Goal: Communication & Community: Share content

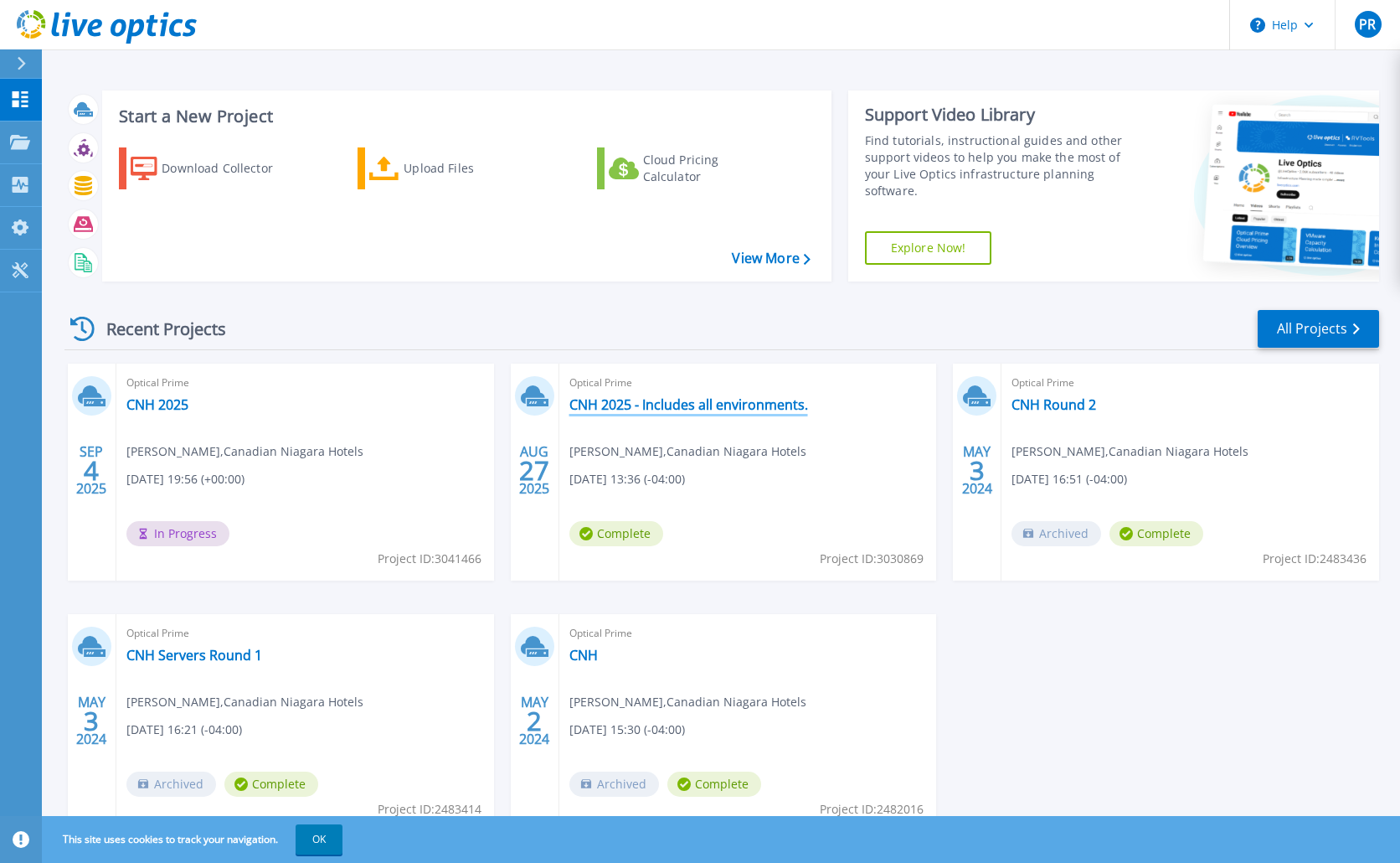
click at [637, 403] on link "CNH 2025 - Includes all environments." at bounding box center [687, 404] width 238 height 17
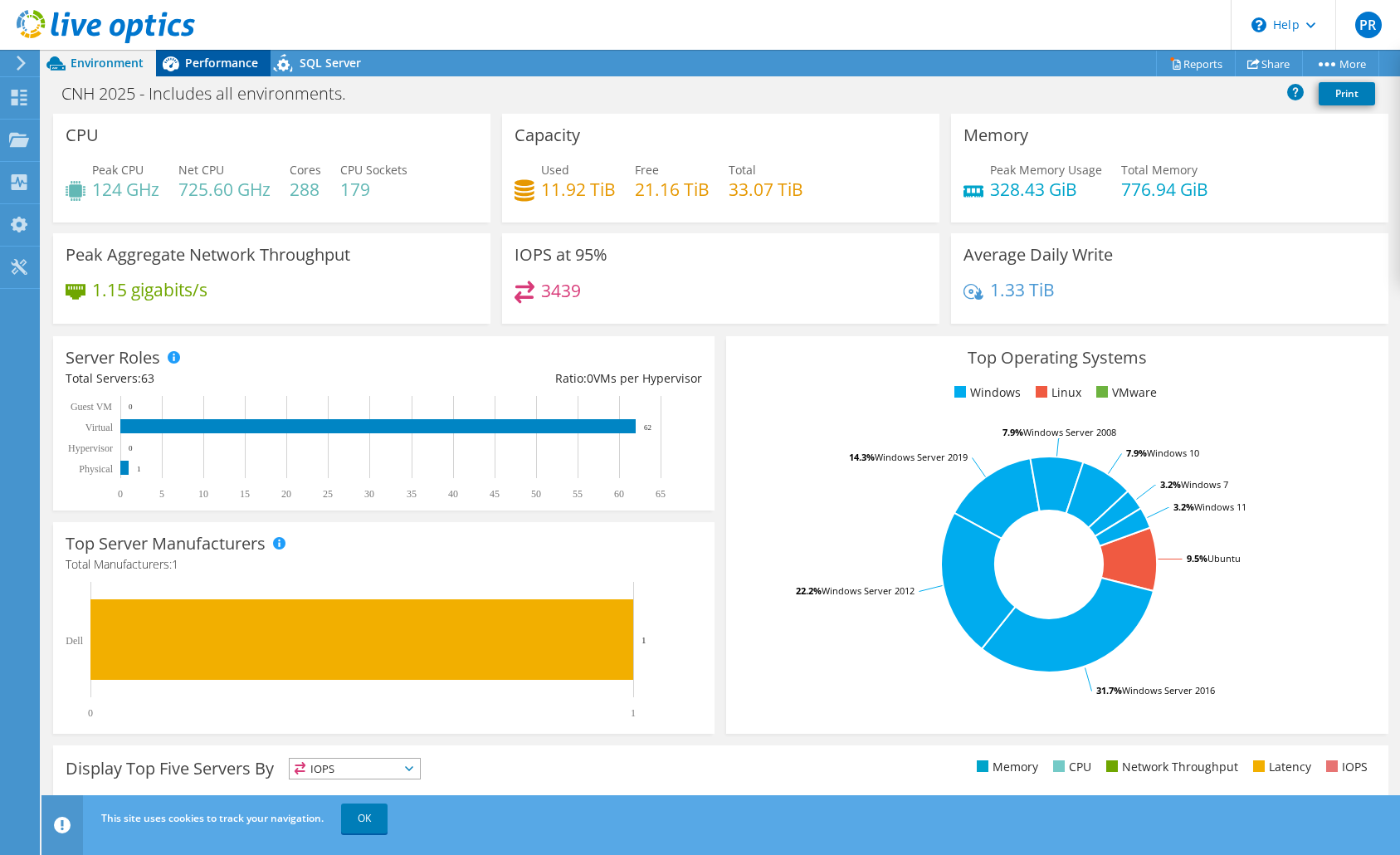
click at [183, 73] on icon at bounding box center [171, 63] width 29 height 29
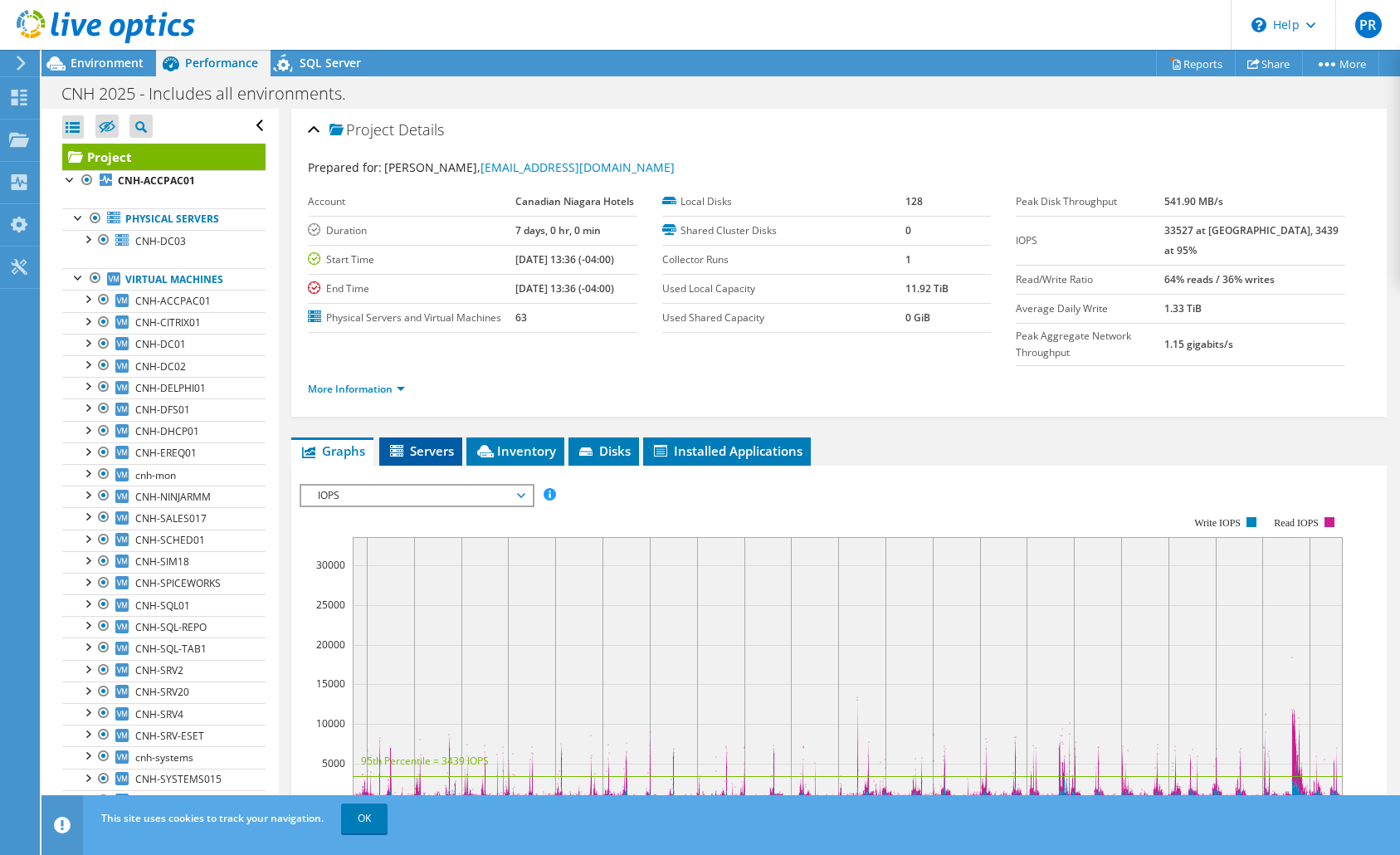
click at [437, 443] on span "Servers" at bounding box center [421, 451] width 66 height 17
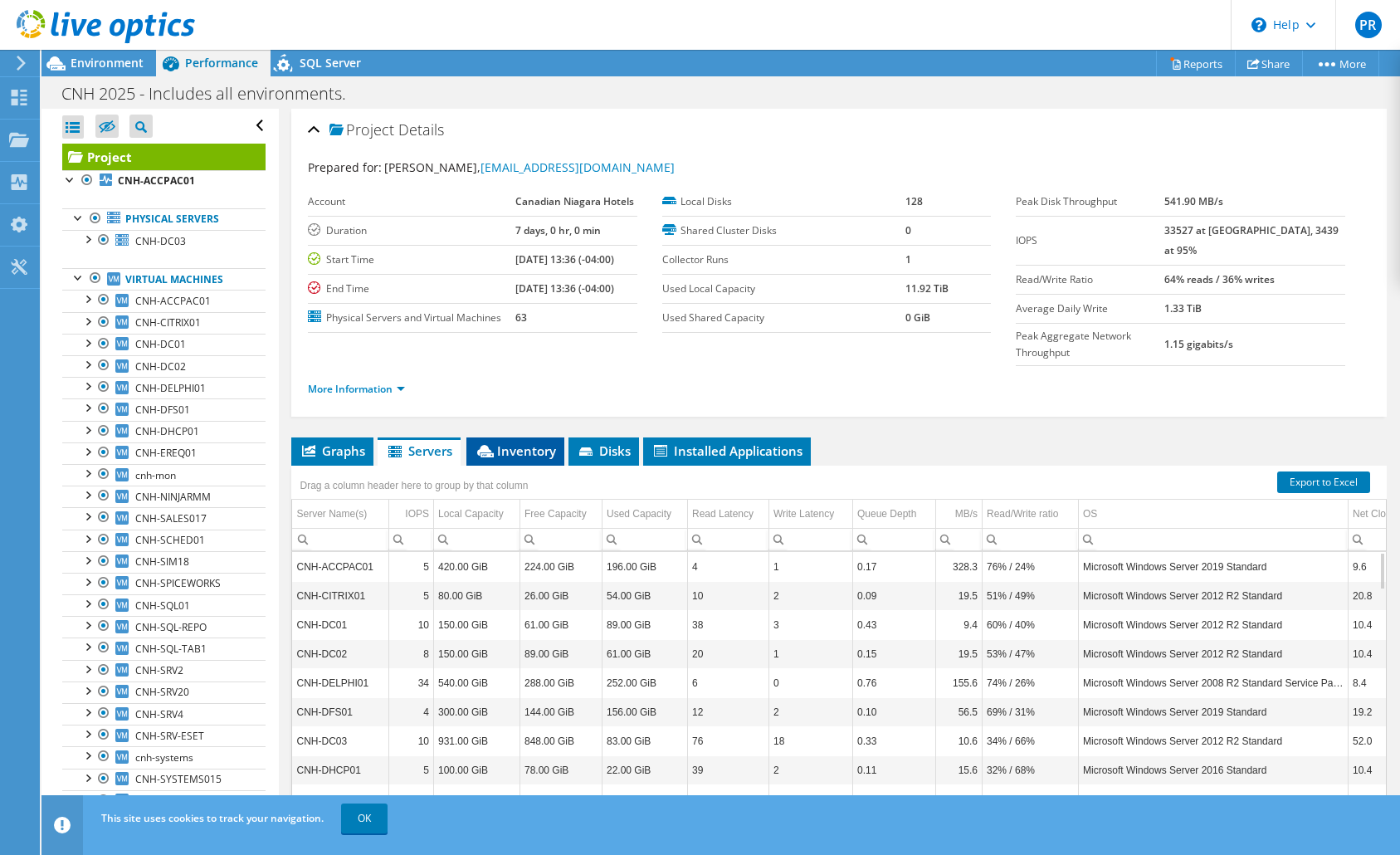
click at [532, 443] on span "Inventory" at bounding box center [515, 451] width 82 height 17
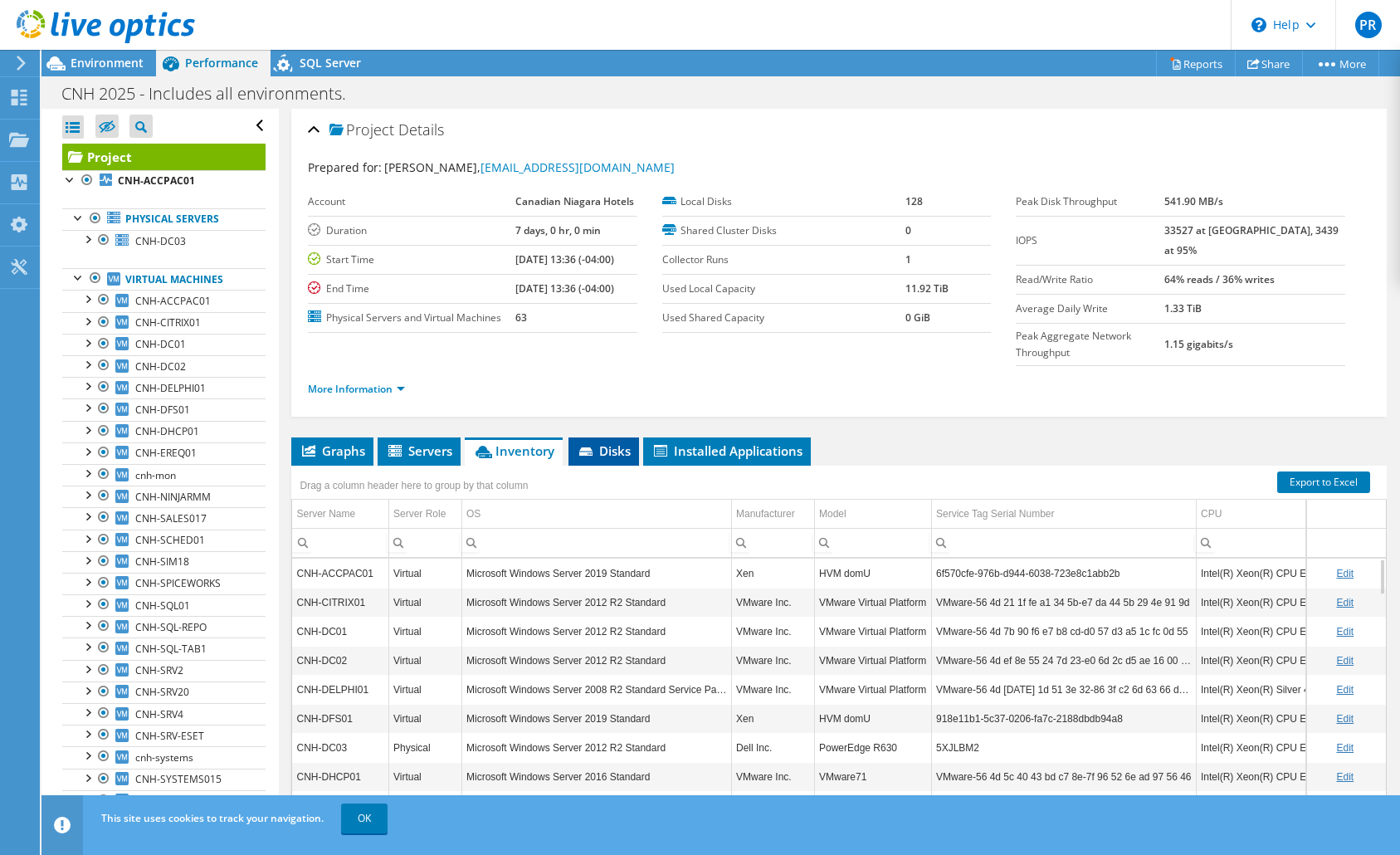
click at [615, 443] on span "Disks" at bounding box center [604, 451] width 54 height 17
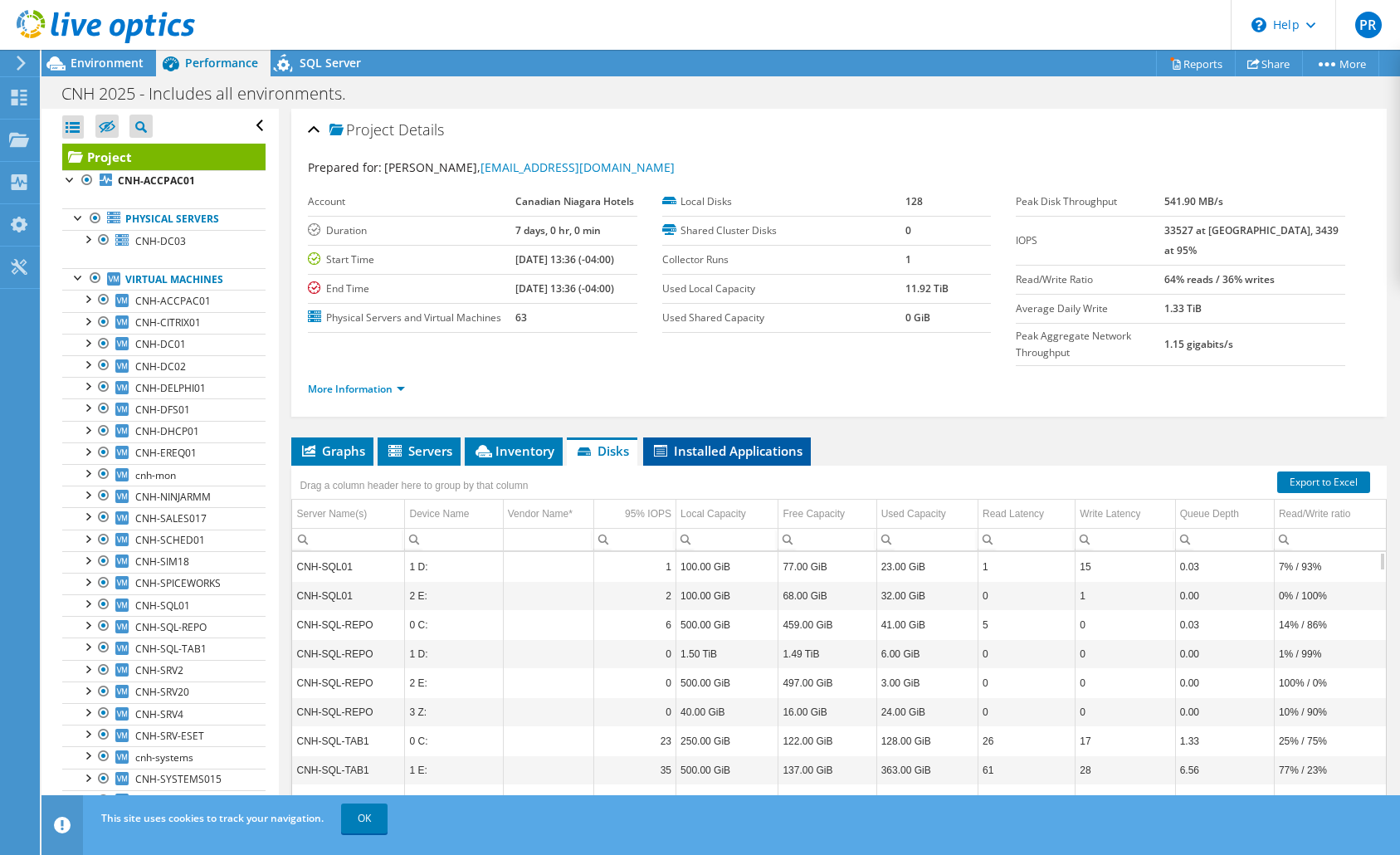
click at [752, 443] on span "Installed Applications" at bounding box center [727, 451] width 151 height 17
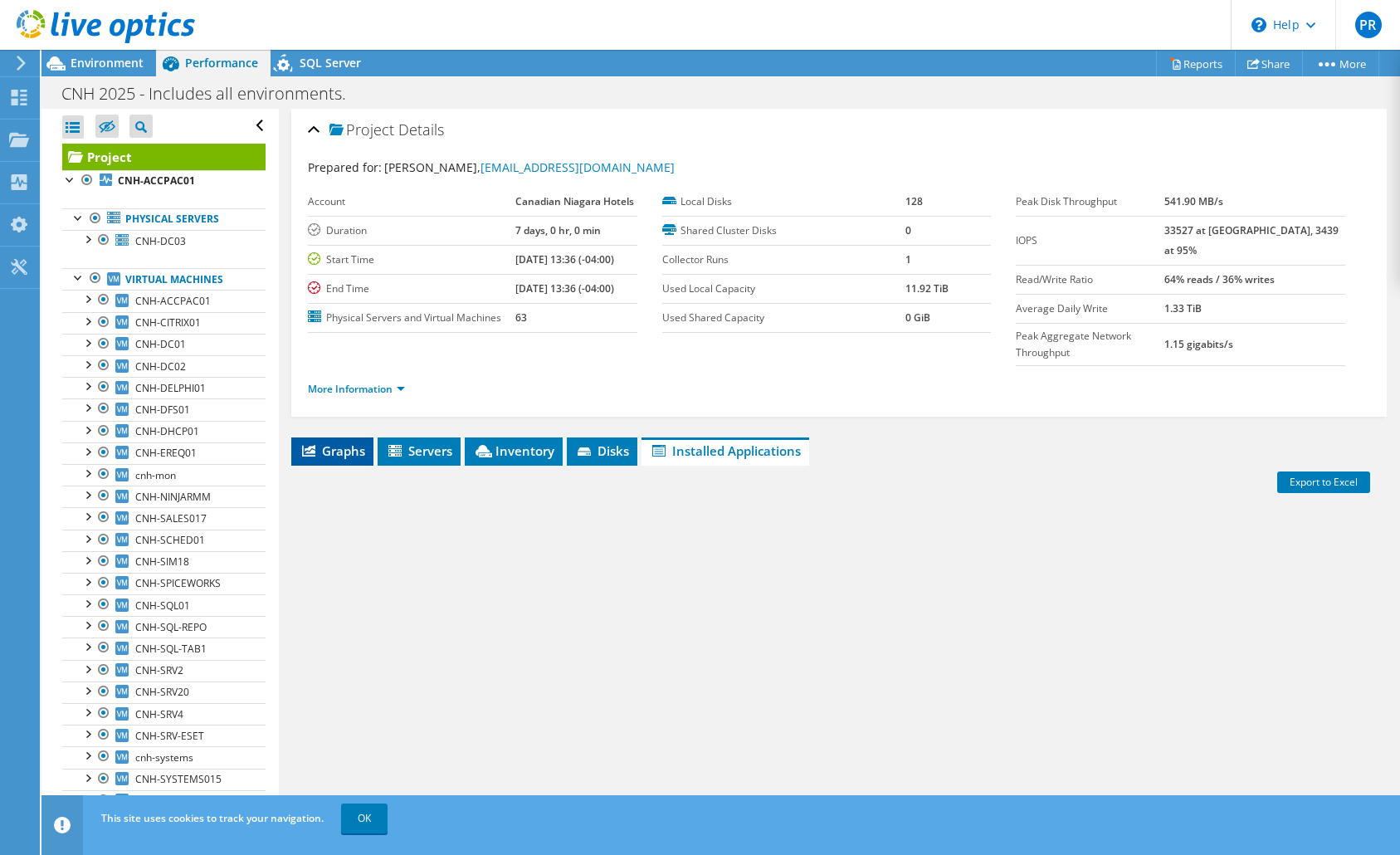
click at [353, 443] on span "Graphs" at bounding box center [332, 451] width 65 height 17
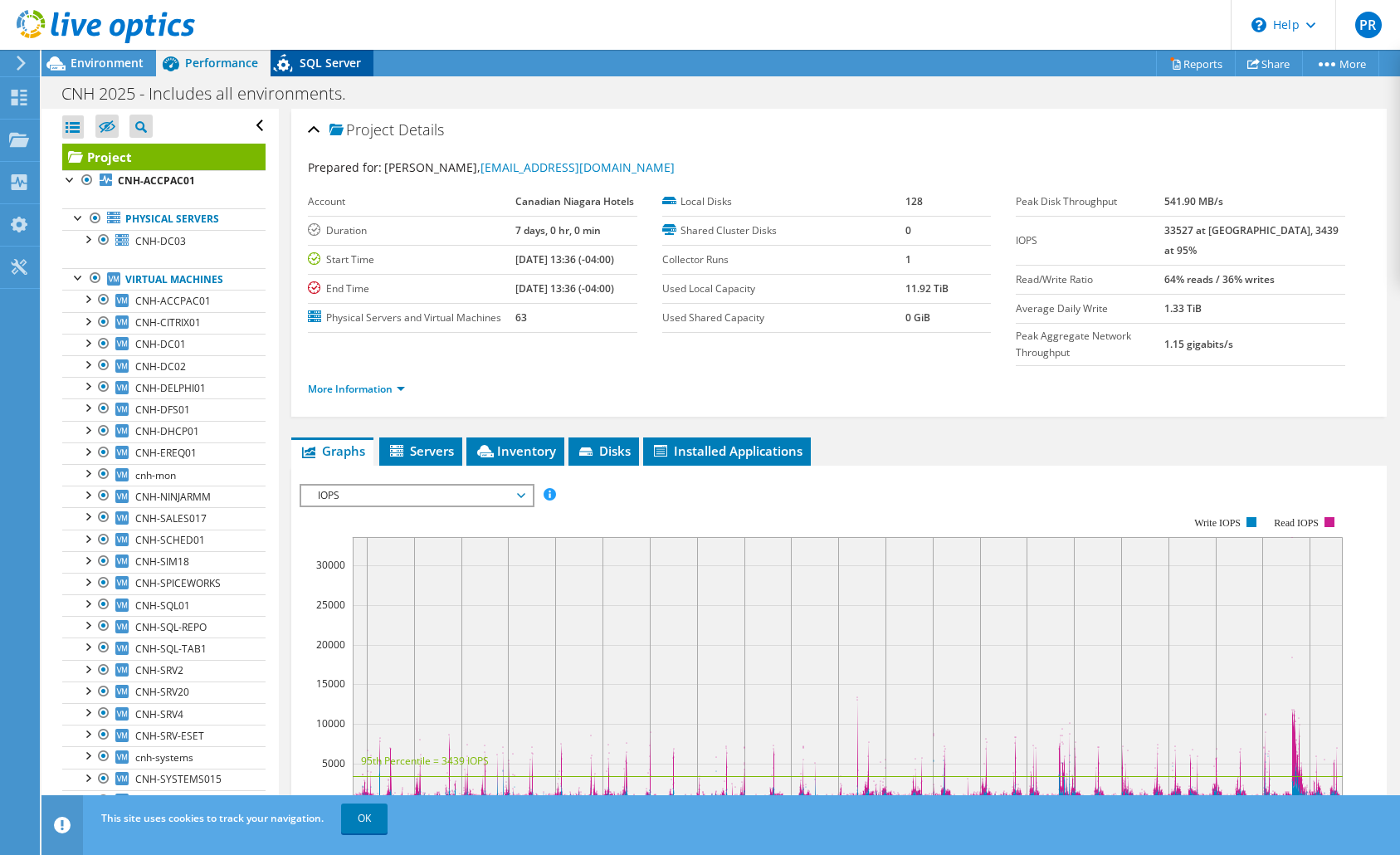
click at [328, 64] on span "SQL Server" at bounding box center [330, 62] width 62 height 16
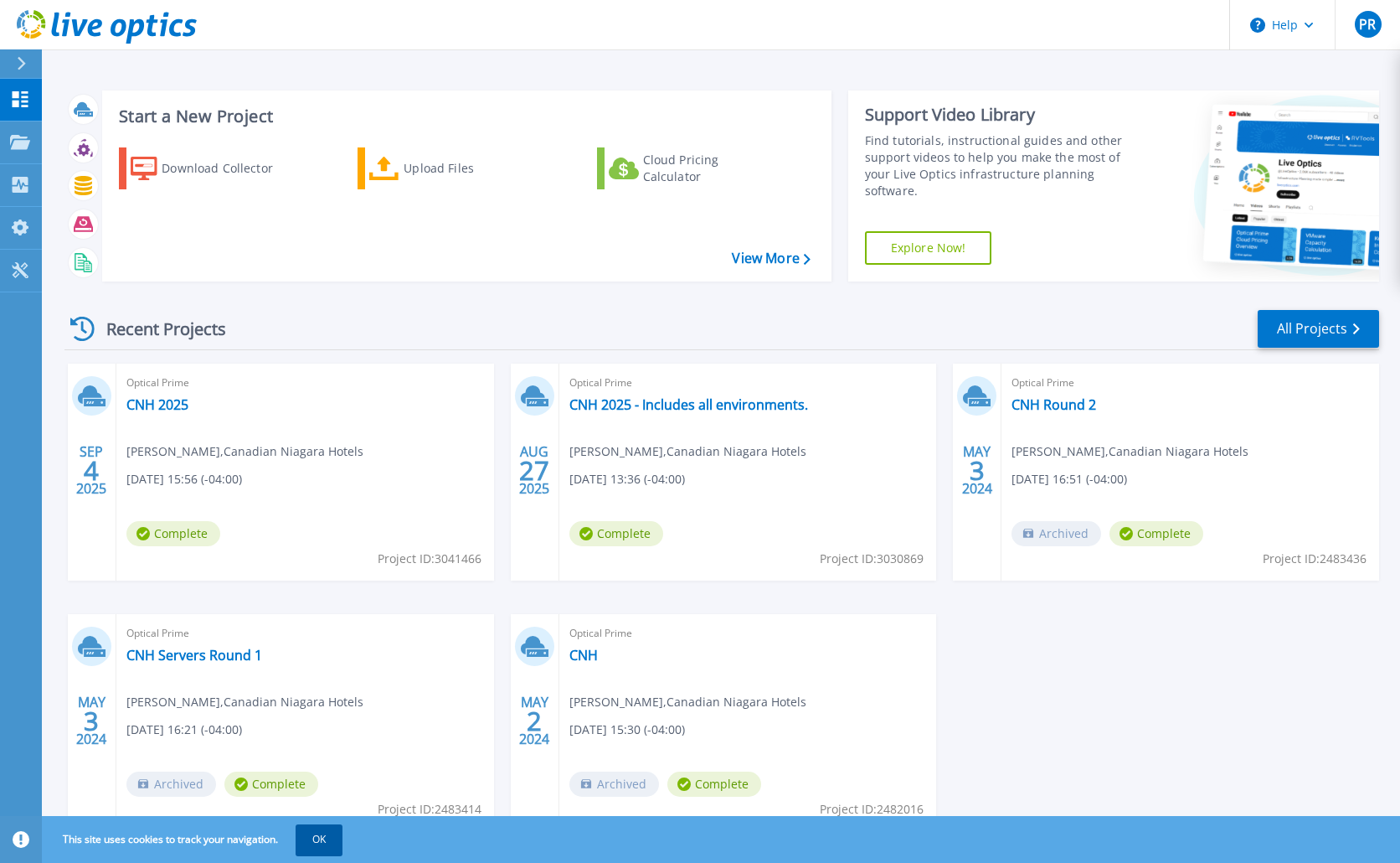
click at [317, 831] on button "OK" at bounding box center [319, 839] width 47 height 31
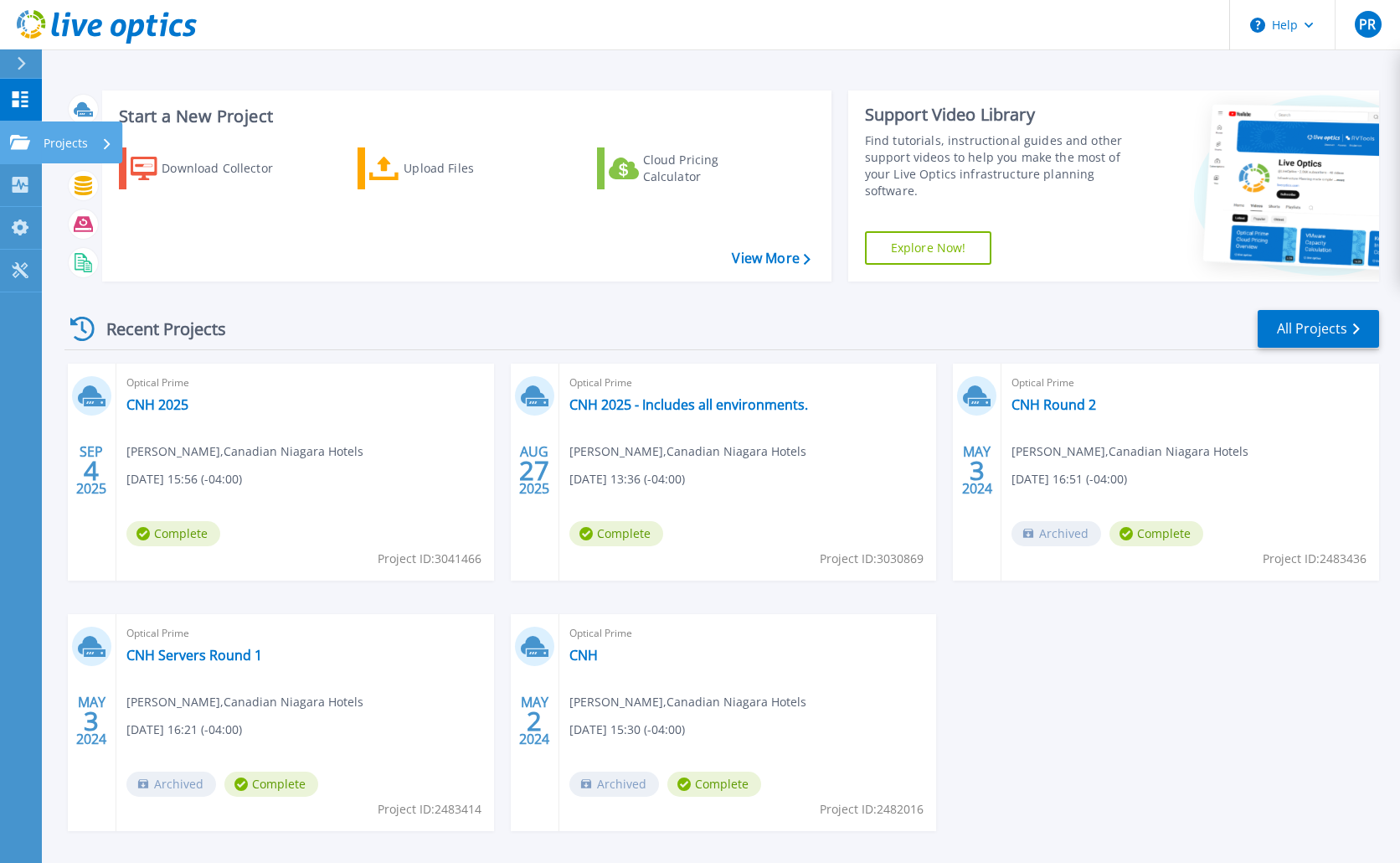
click at [13, 148] on icon at bounding box center [20, 141] width 20 height 14
click at [423, 311] on div "Recent Projects All Projects" at bounding box center [722, 328] width 1314 height 42
click at [152, 410] on link "CNH 2025" at bounding box center [157, 404] width 62 height 17
click at [774, 406] on link "CNH 2025 - Includes all environments." at bounding box center [687, 404] width 238 height 17
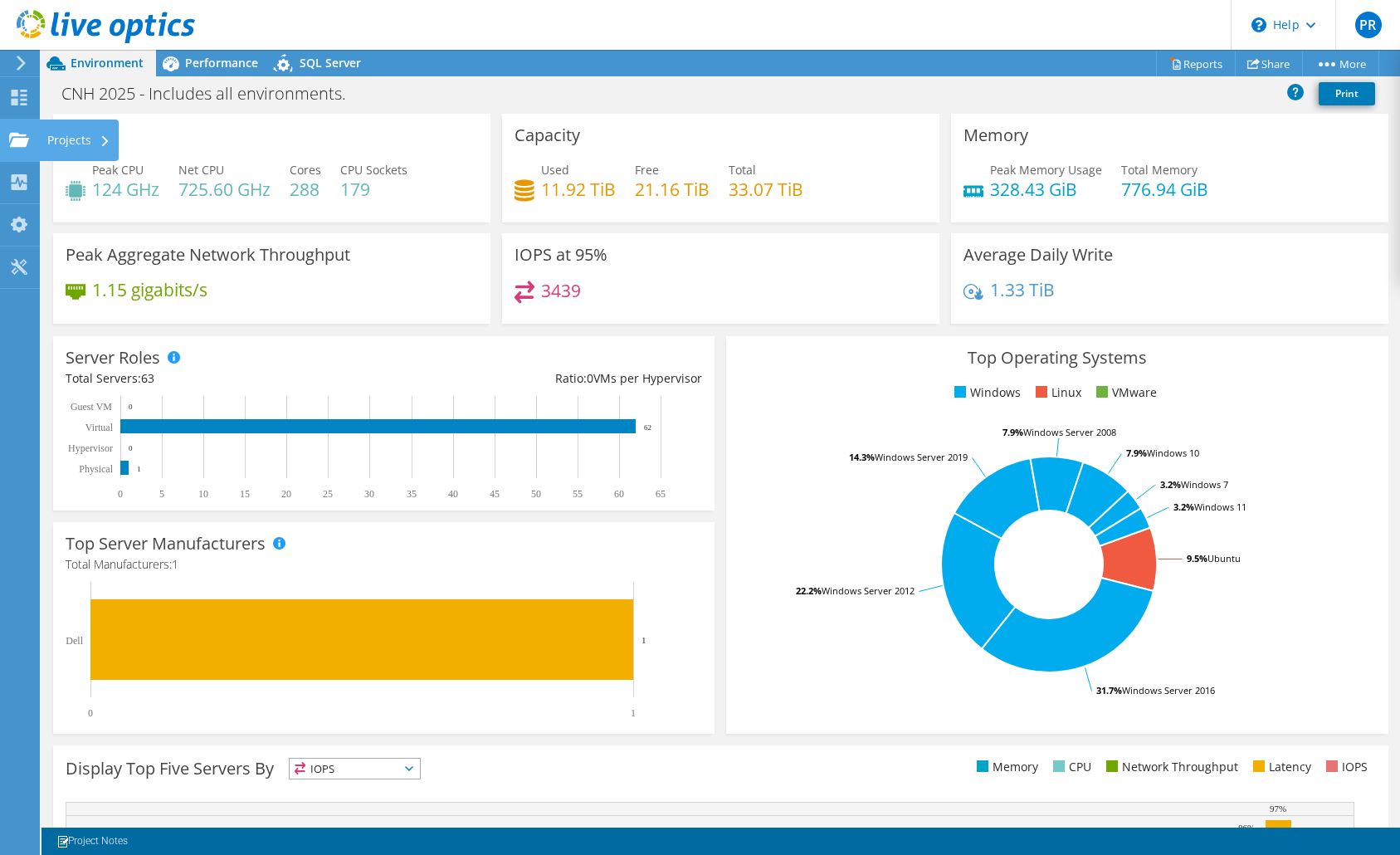
click at [15, 141] on use at bounding box center [19, 139] width 20 height 14
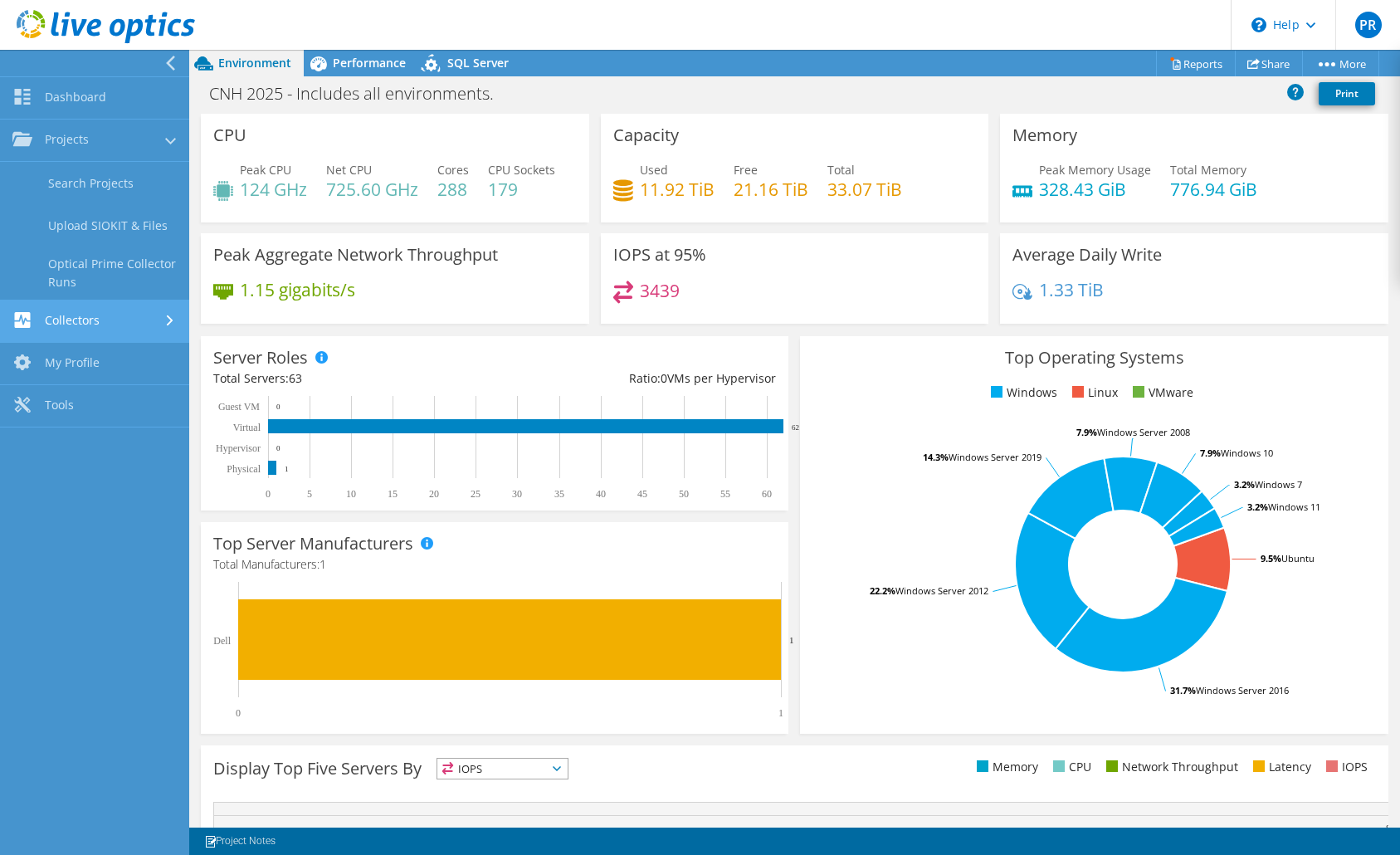
click at [76, 329] on link "Collectors" at bounding box center [95, 321] width 189 height 42
click at [81, 316] on link "My Profile" at bounding box center [95, 310] width 189 height 42
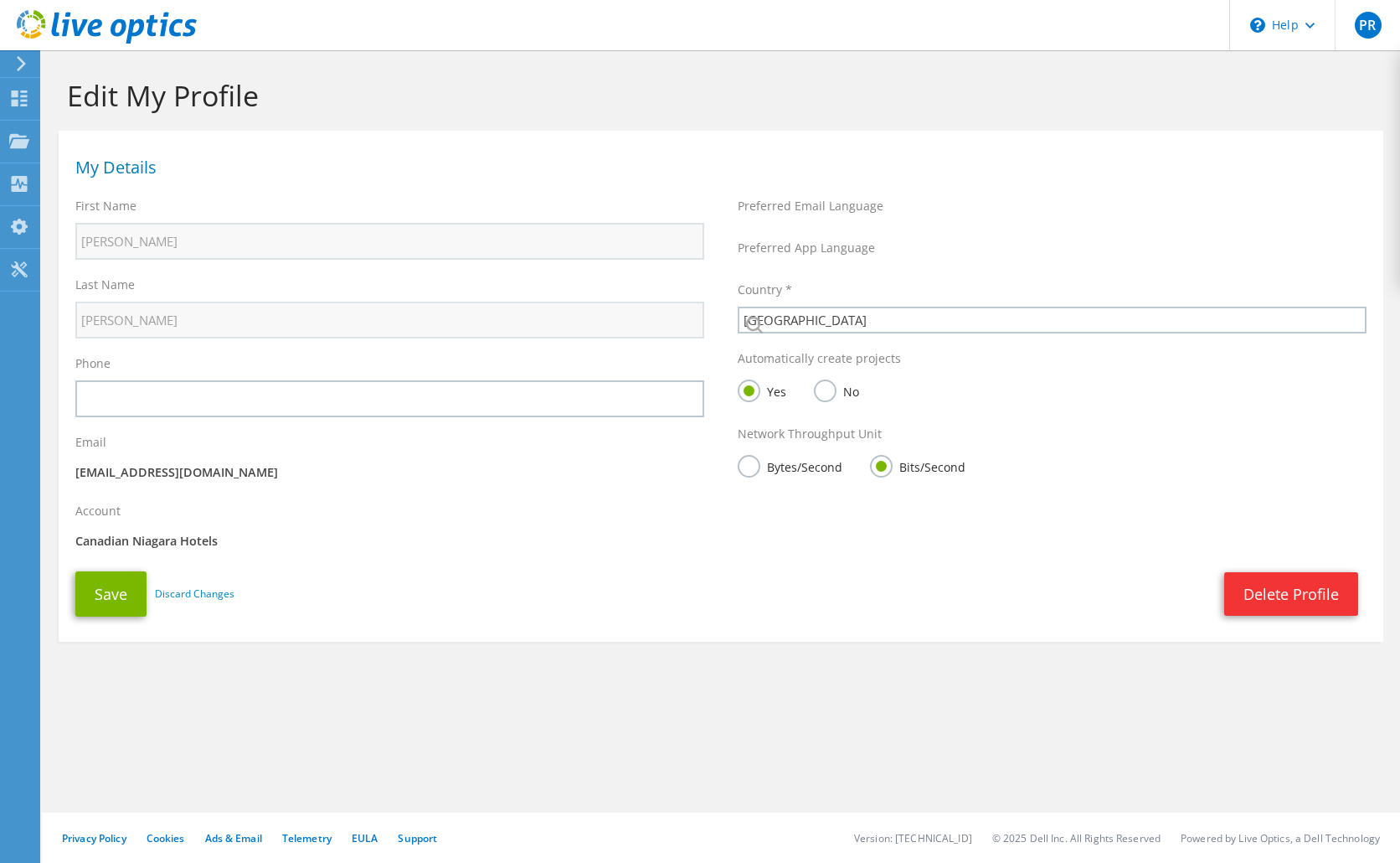
select select "37"
click at [79, 276] on label "Last Name" at bounding box center [105, 285] width 59 height 17
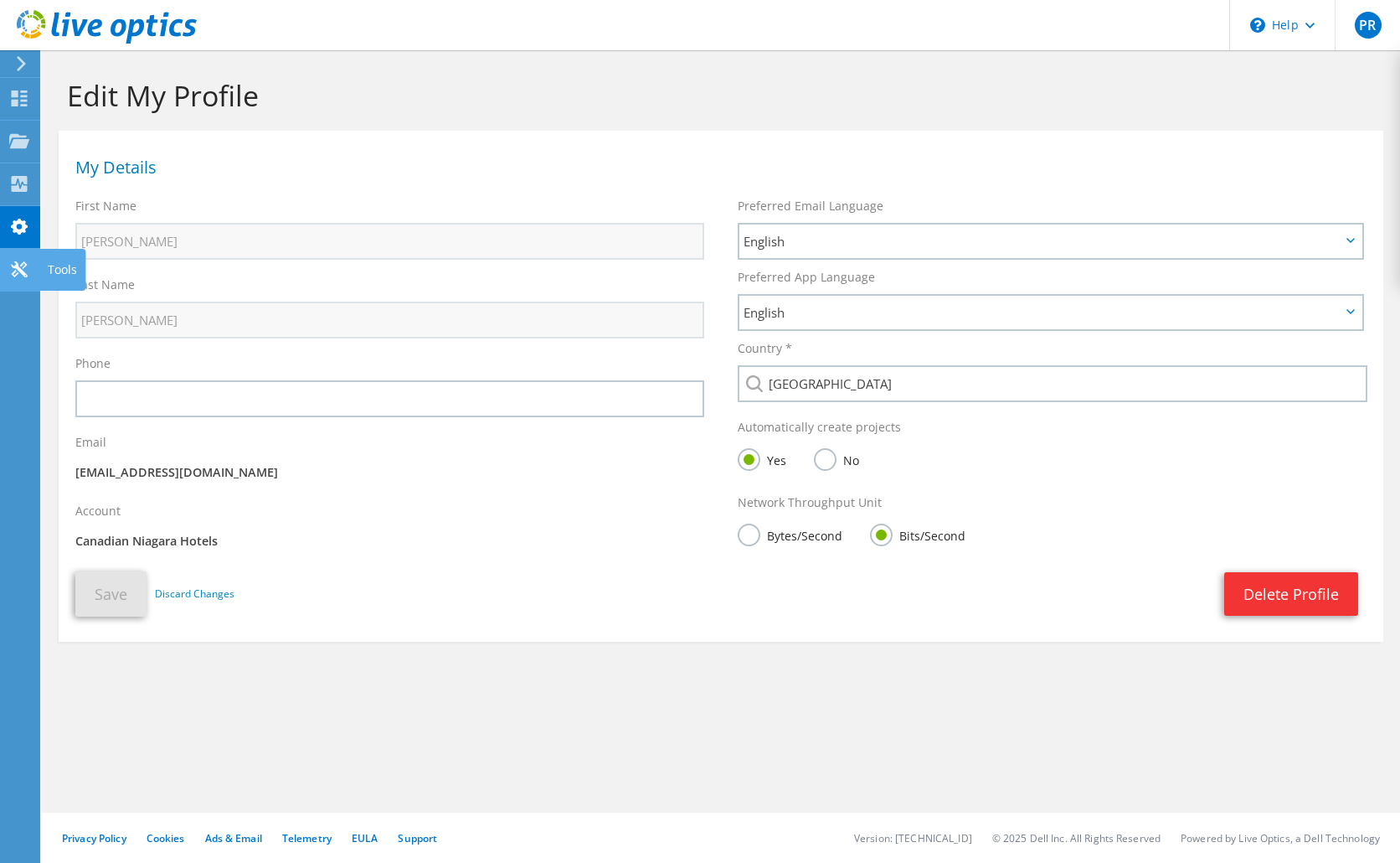
click at [23, 275] on icon at bounding box center [19, 269] width 20 height 16
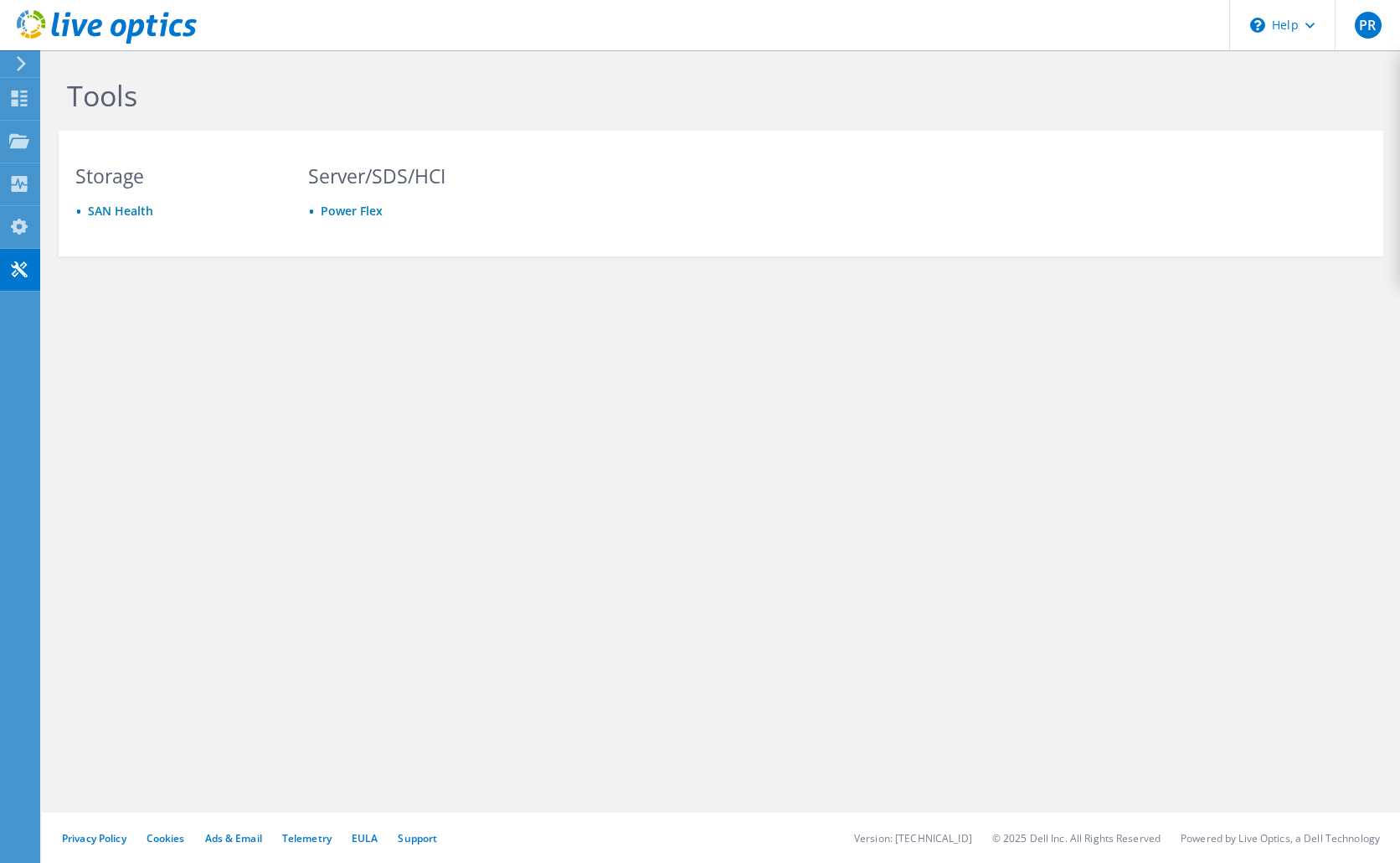
click at [19, 63] on icon at bounding box center [21, 64] width 13 height 15
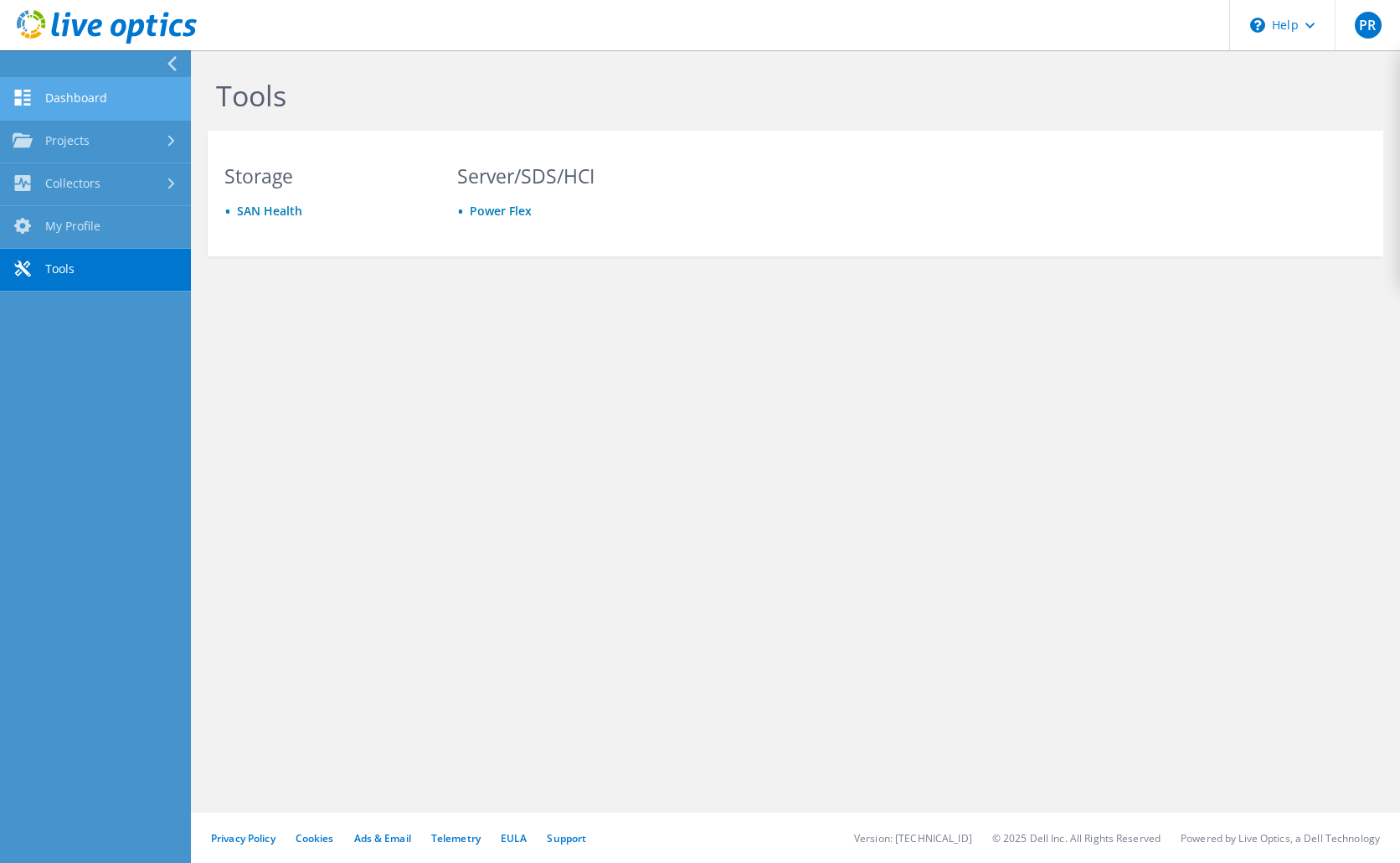
click at [49, 91] on link "Dashboard" at bounding box center [95, 99] width 191 height 43
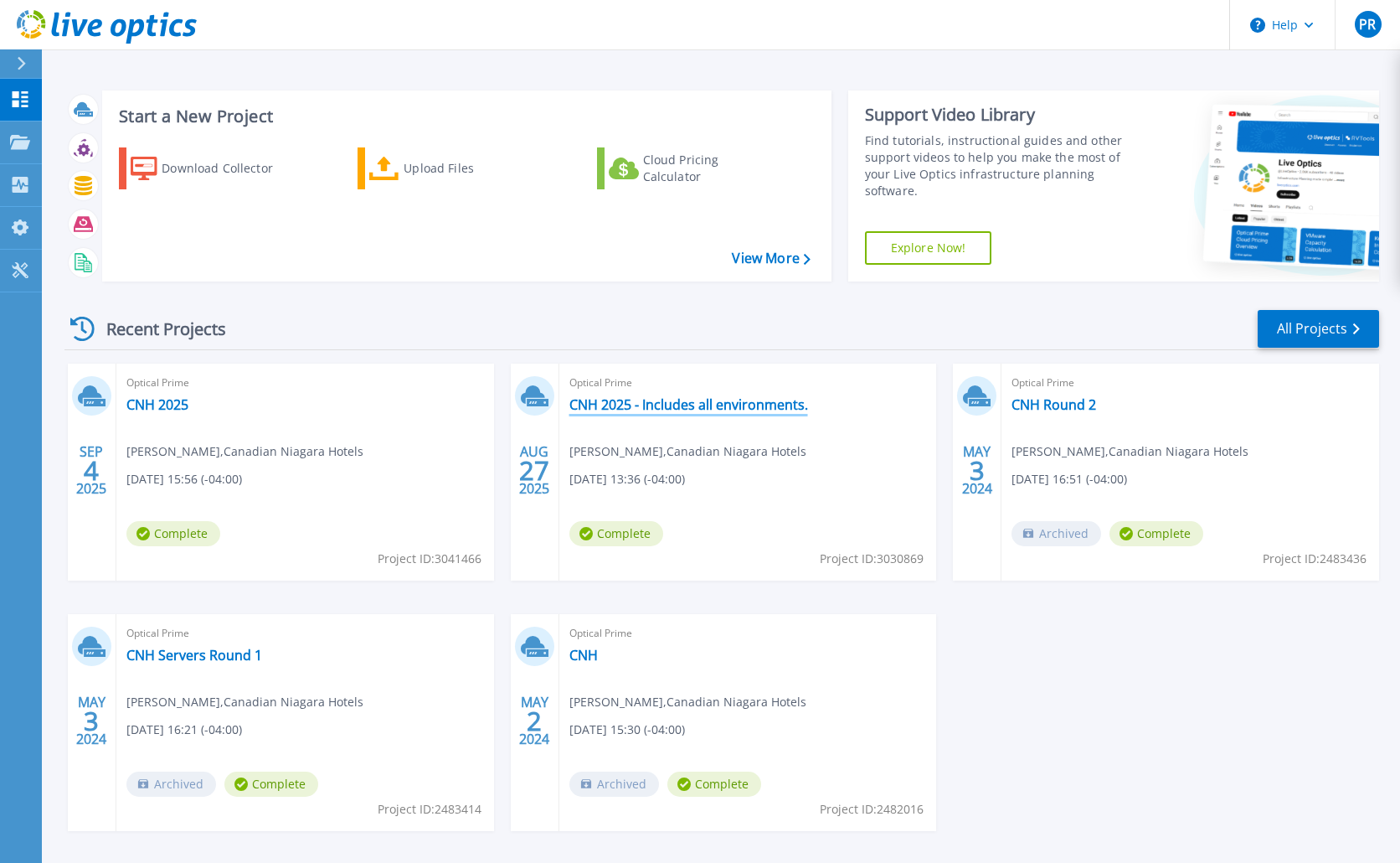
click at [675, 401] on link "CNH 2025 - Includes all environments." at bounding box center [687, 404] width 238 height 17
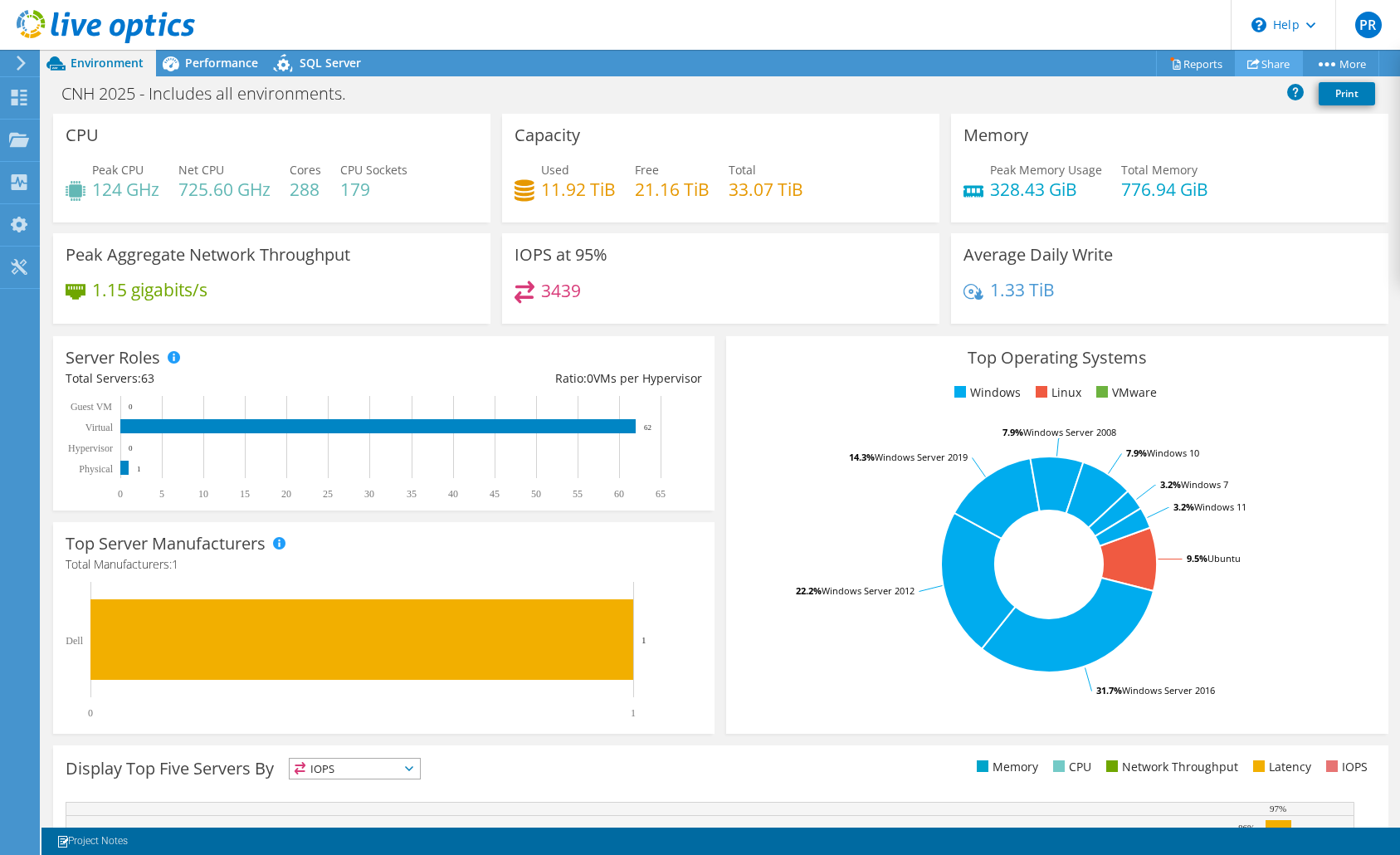
click at [1255, 65] on link "Share" at bounding box center [1269, 63] width 68 height 26
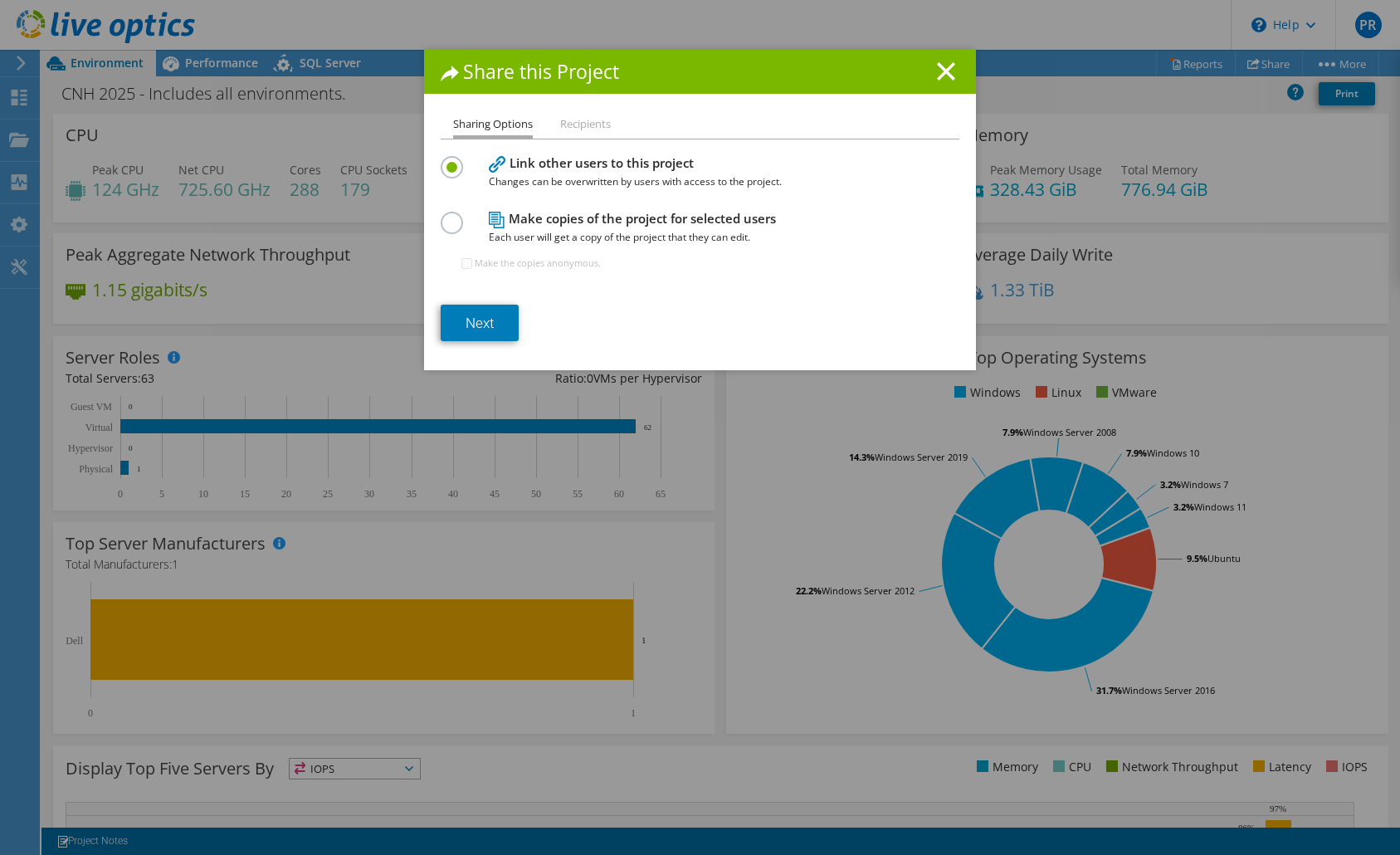
click at [449, 216] on label at bounding box center [456, 213] width 29 height 5
click at [0, 0] on input "radio" at bounding box center [0, 0] width 0 height 0
click at [486, 311] on link "Next" at bounding box center [480, 323] width 78 height 37
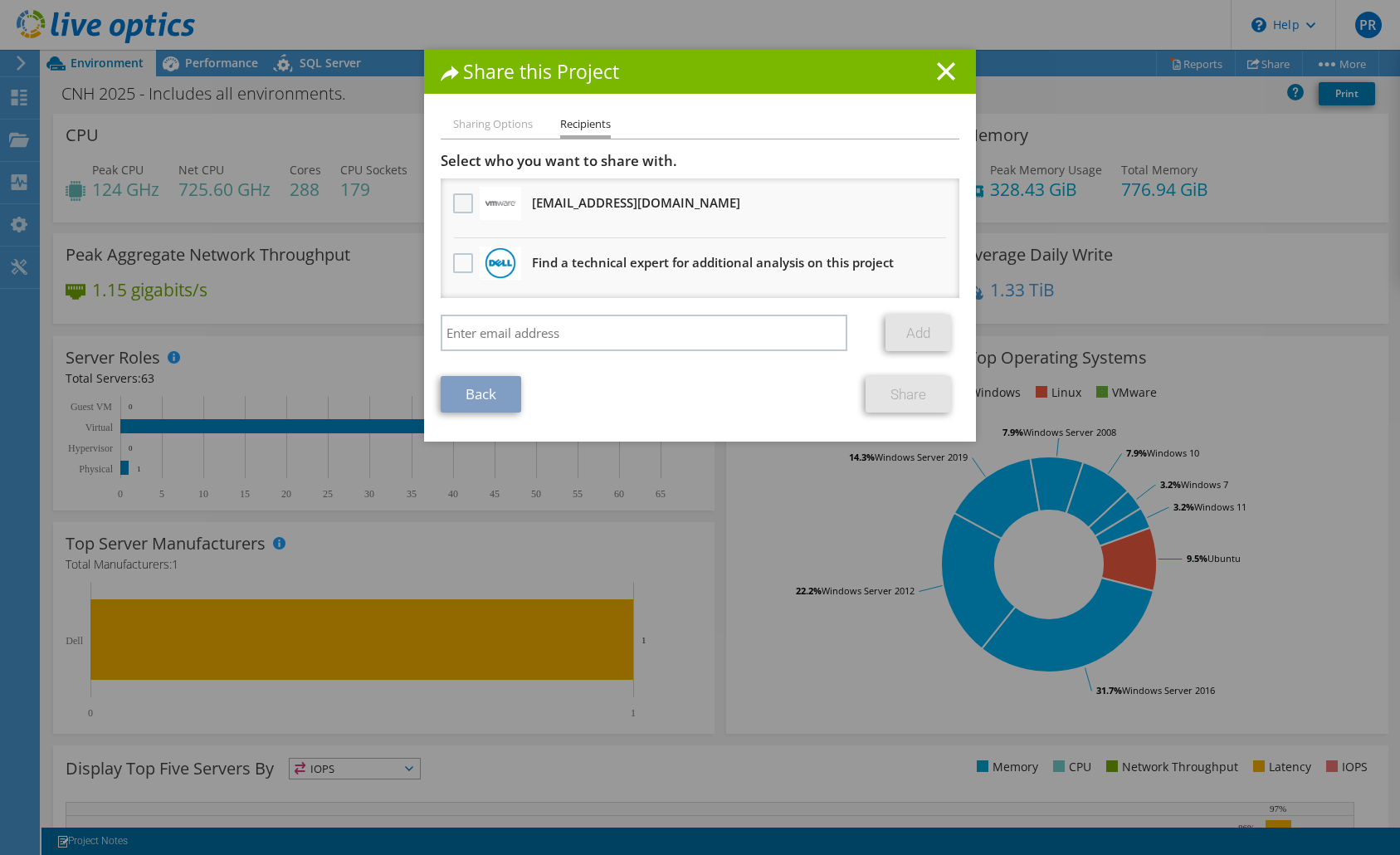
click at [453, 207] on label at bounding box center [465, 204] width 24 height 20
click at [0, 0] on input "checkbox" at bounding box center [0, 0] width 0 height 0
click at [896, 392] on link "Share" at bounding box center [908, 394] width 85 height 37
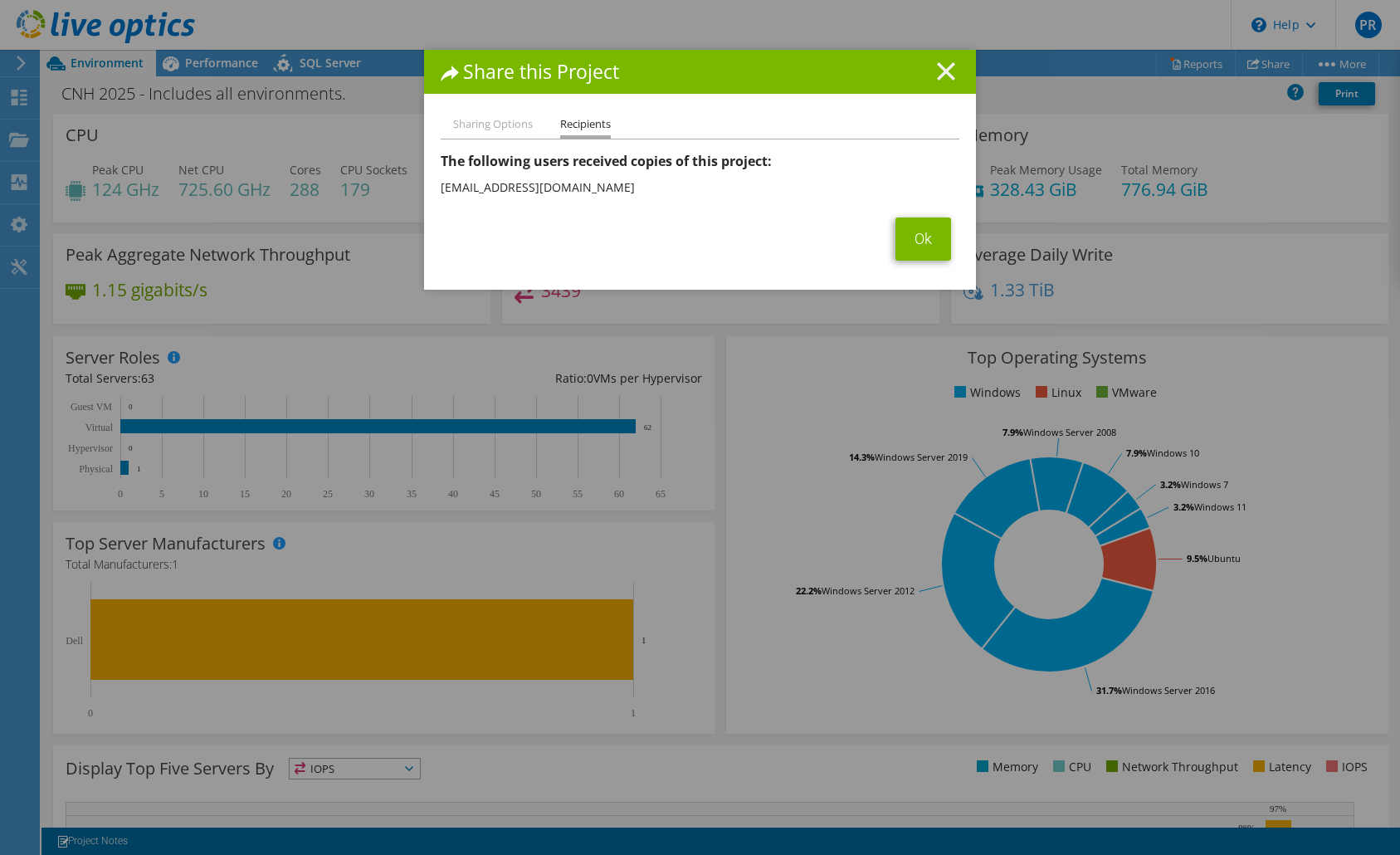
click at [943, 68] on line at bounding box center [946, 72] width 17 height 17
